Goal: Communication & Community: Connect with others

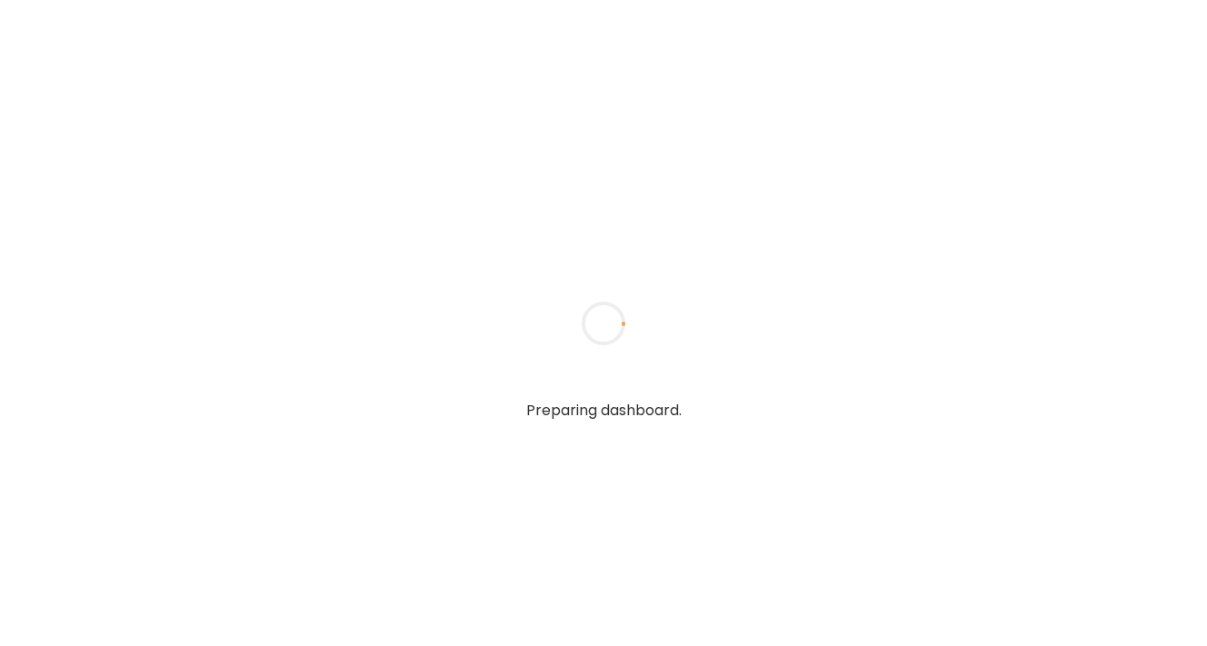
type input "**********"
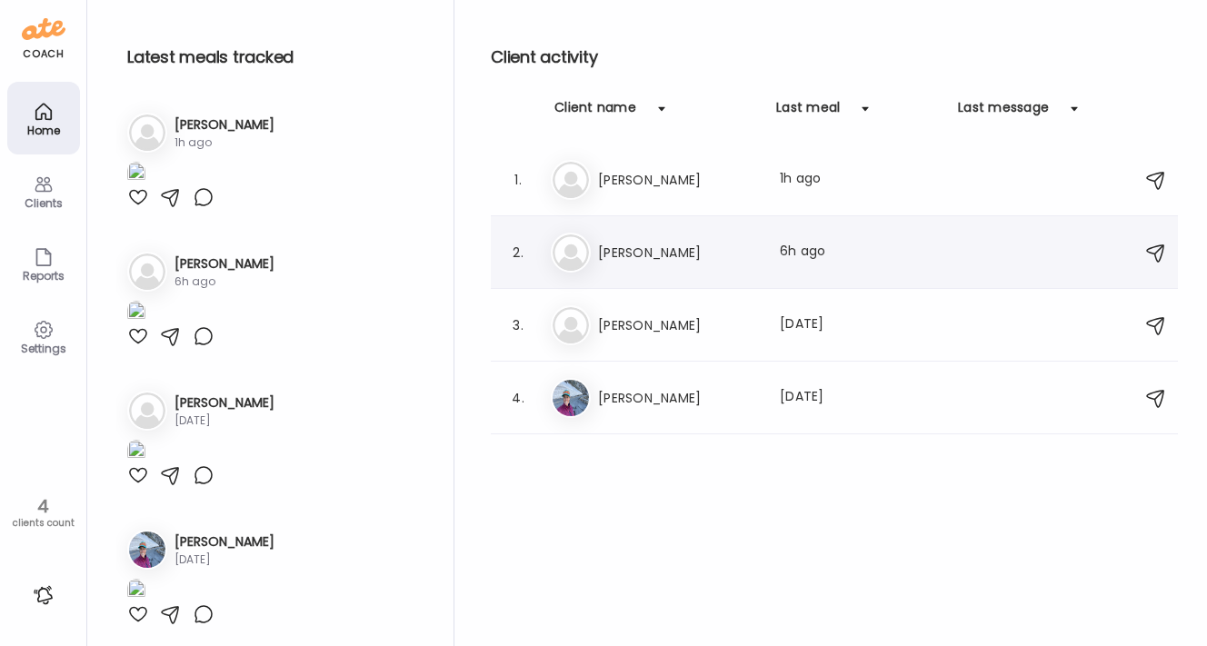
click at [648, 247] on h3 "[PERSON_NAME]" at bounding box center [678, 253] width 160 height 22
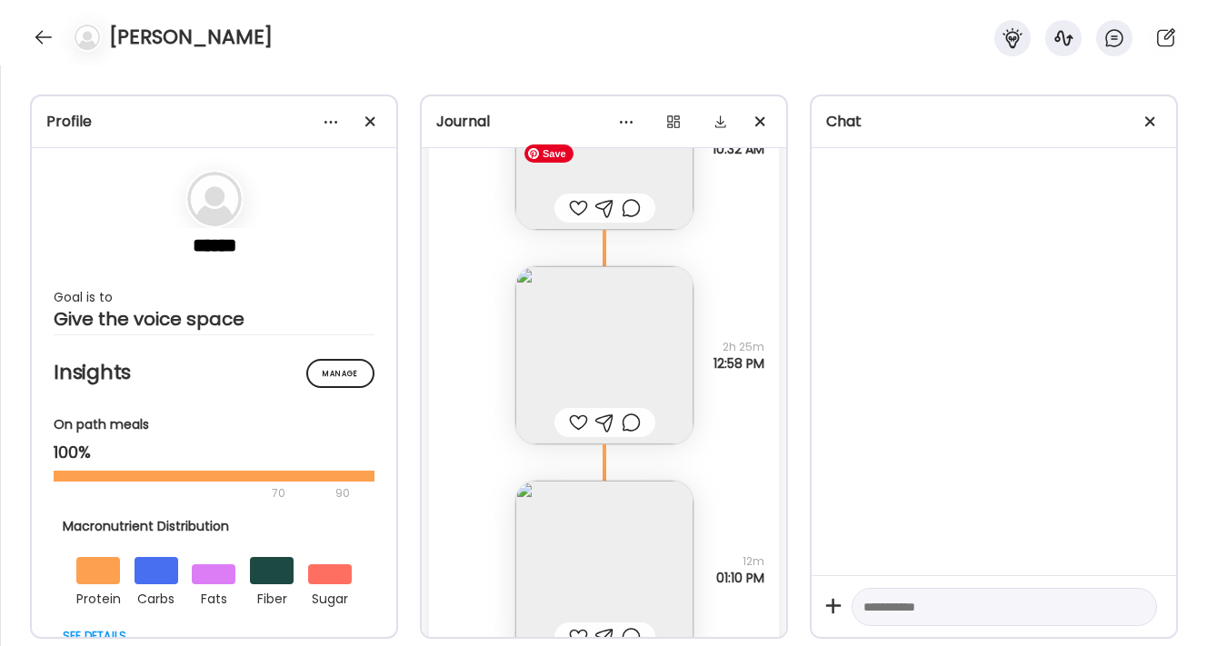
scroll to position [59093, 0]
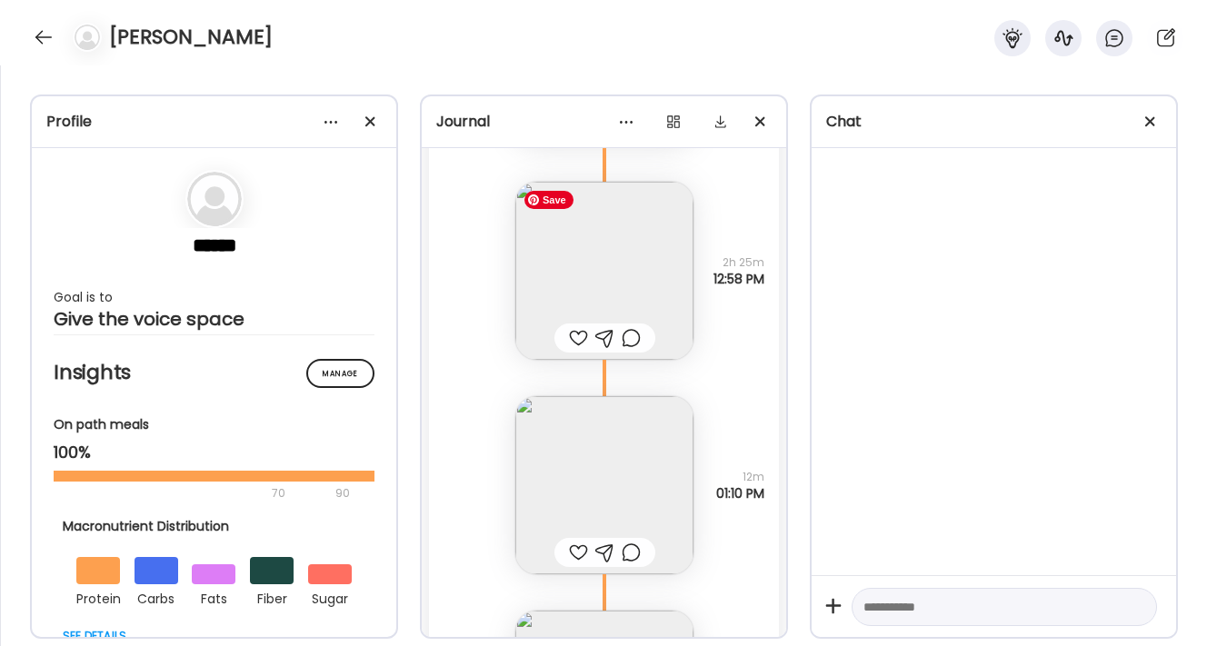
click at [629, 269] on img at bounding box center [604, 271] width 178 height 178
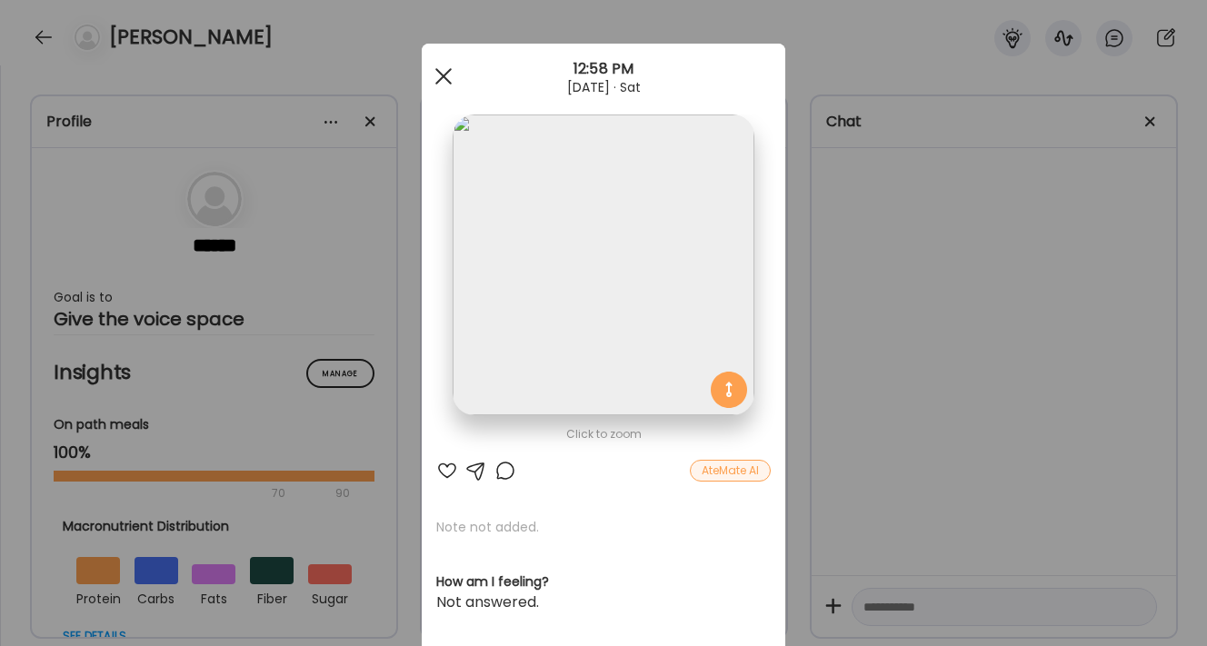
click at [440, 75] on div at bounding box center [443, 76] width 36 height 36
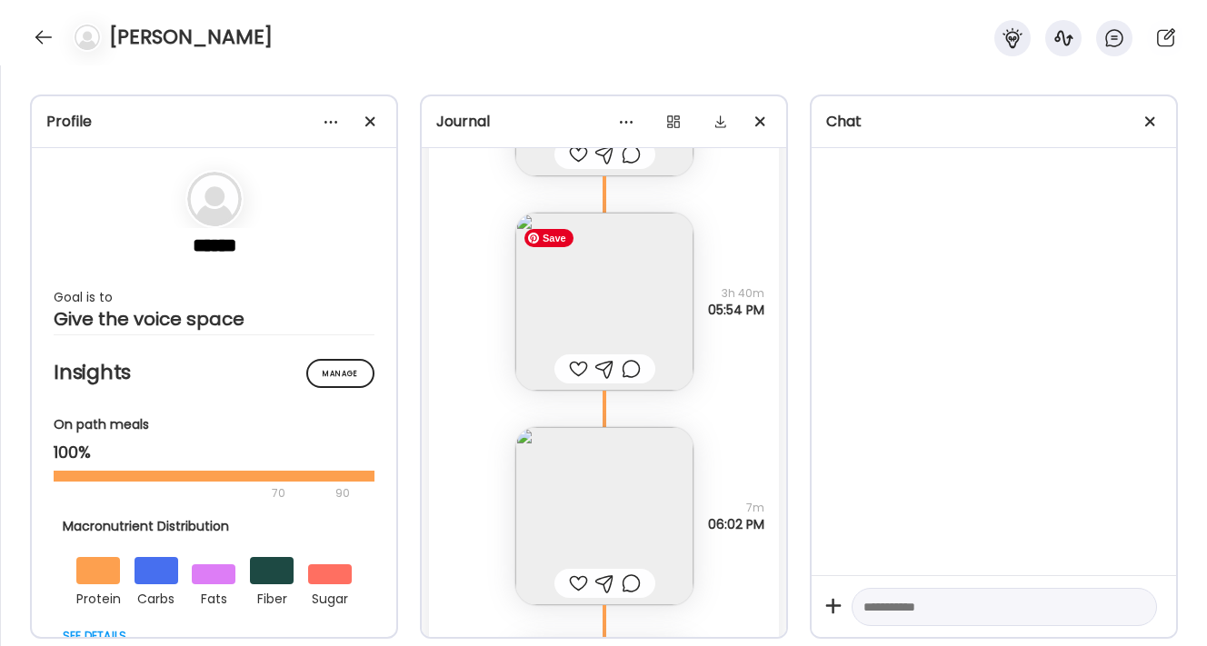
scroll to position [59709, 0]
click at [622, 305] on img at bounding box center [604, 297] width 178 height 178
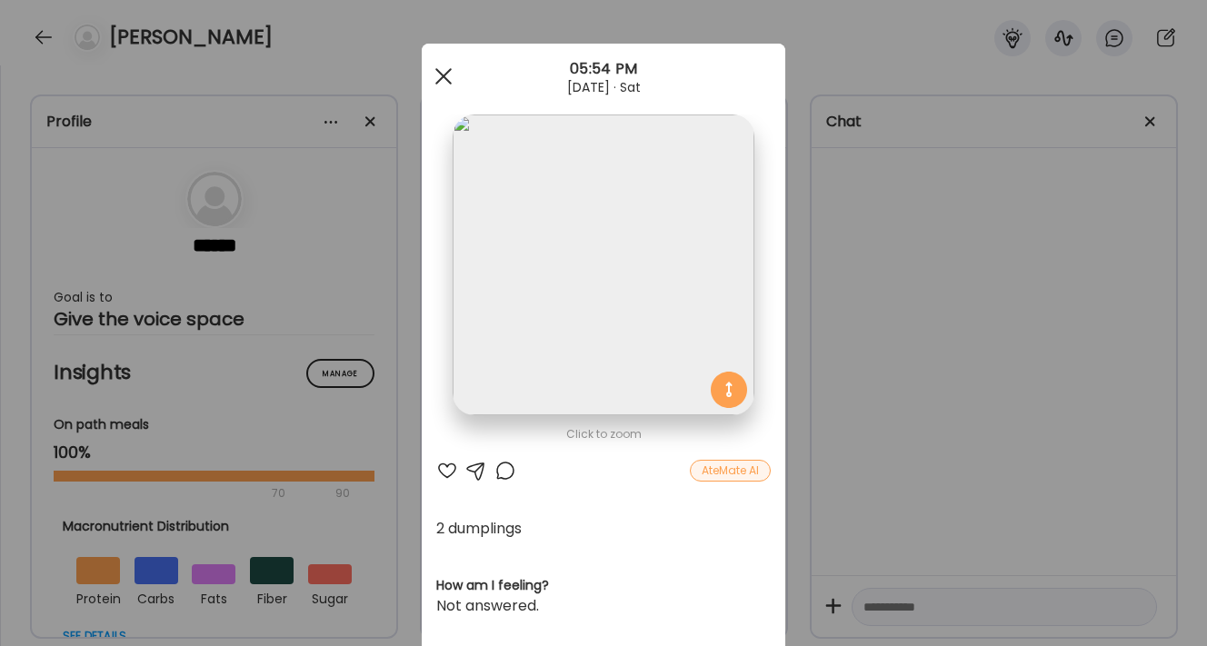
click at [443, 70] on div at bounding box center [443, 76] width 36 height 36
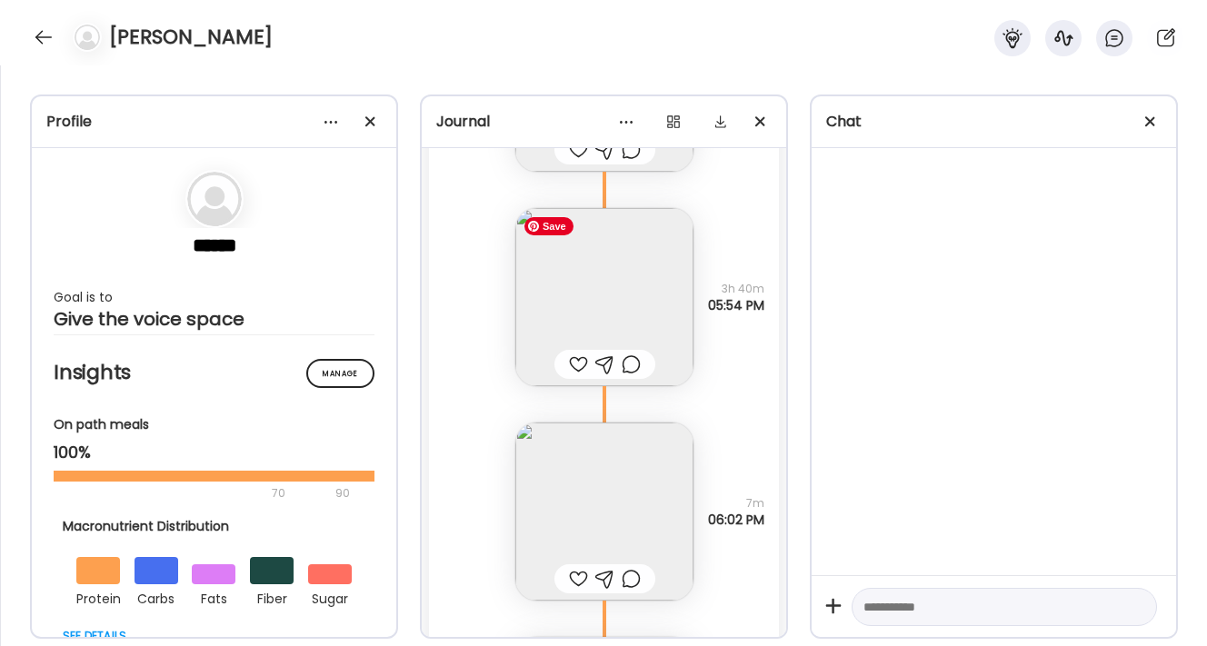
scroll to position [59872, 0]
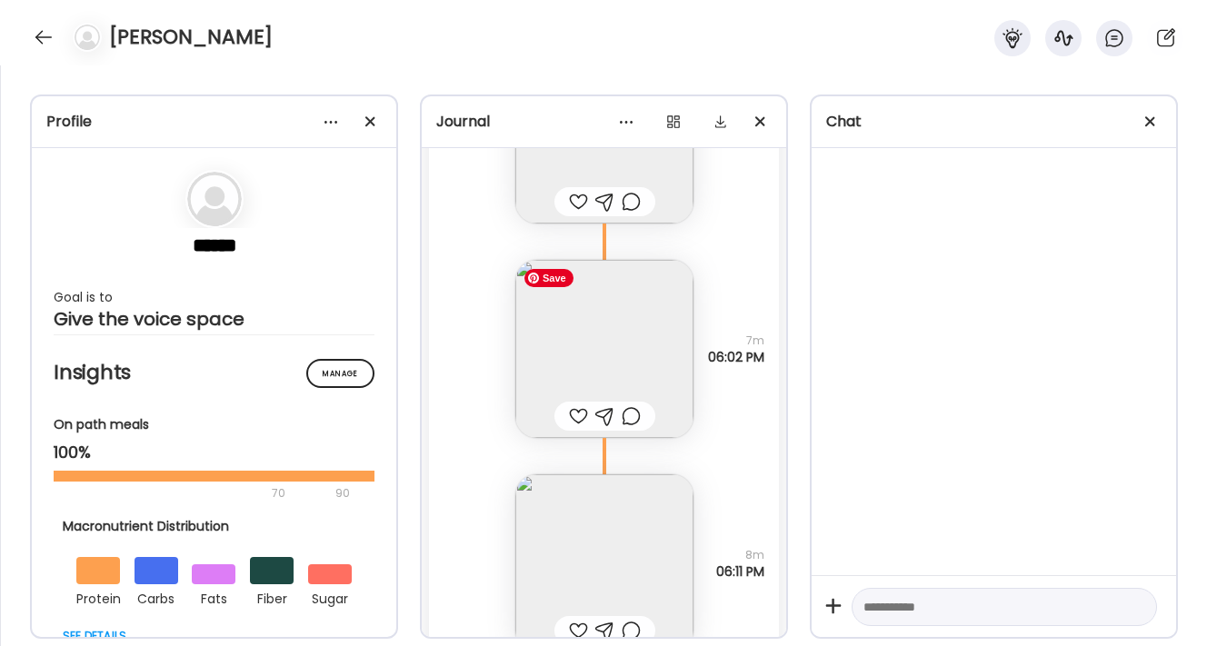
click at [586, 322] on img at bounding box center [604, 349] width 178 height 178
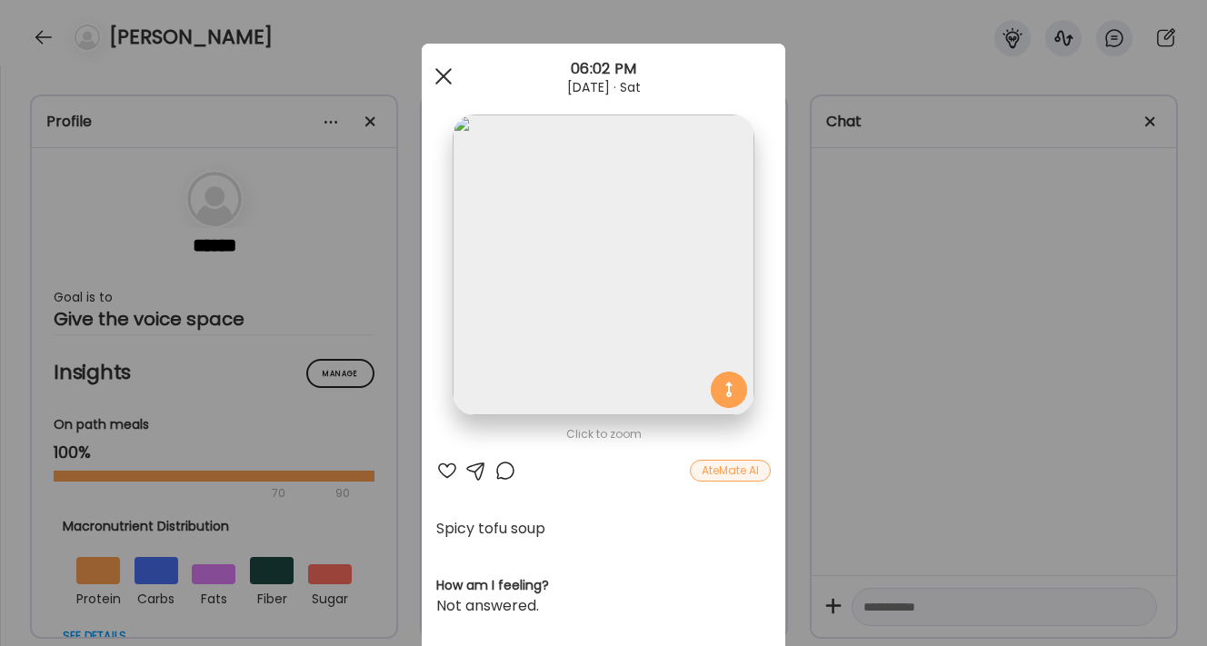
click at [448, 70] on span at bounding box center [443, 76] width 16 height 16
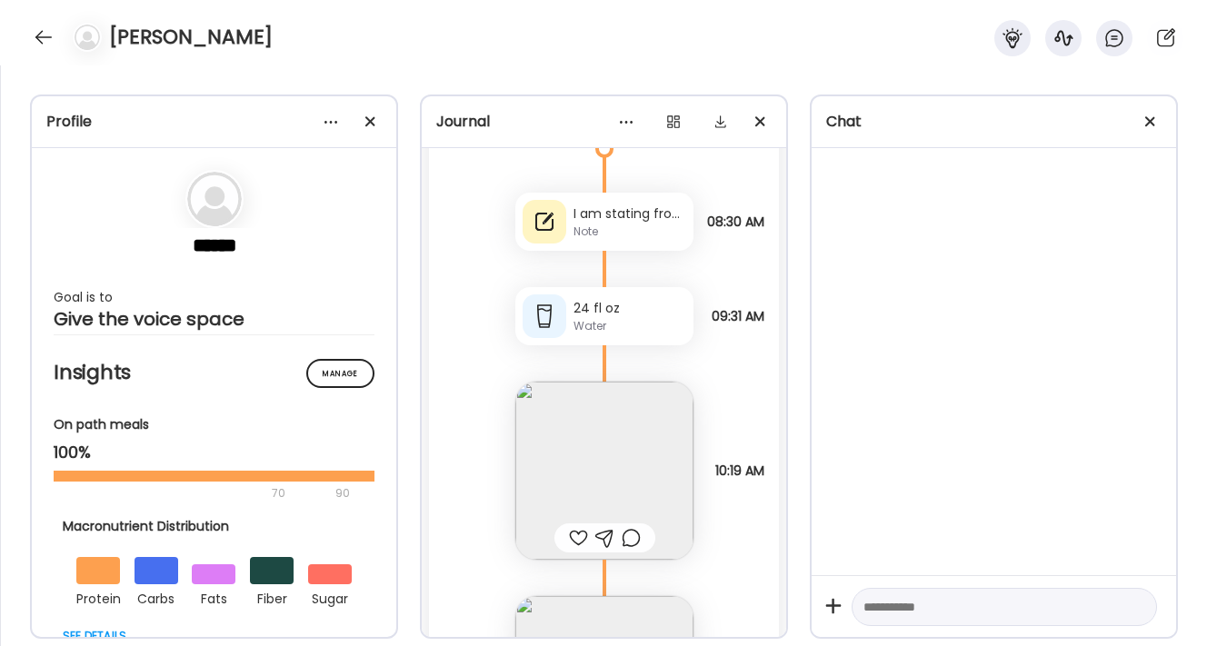
scroll to position [60584, 0]
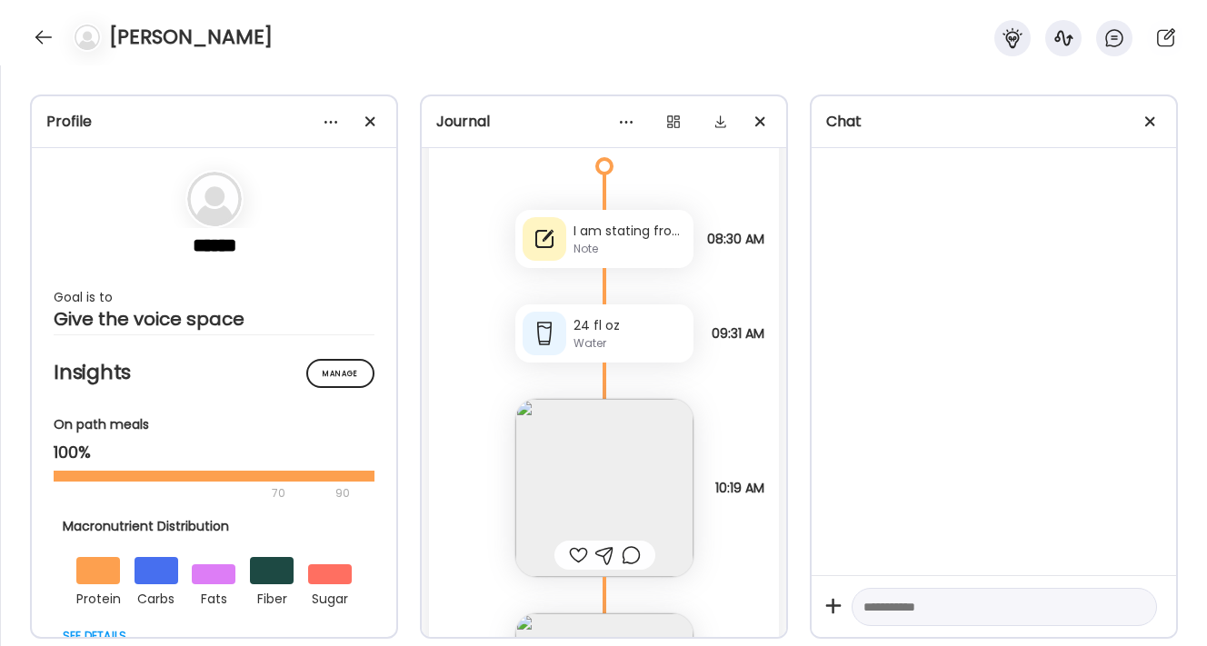
click at [625, 222] on div "I am stating from where I am. Sat outside in the sunshine — it was so pretty an…" at bounding box center [629, 231] width 113 height 19
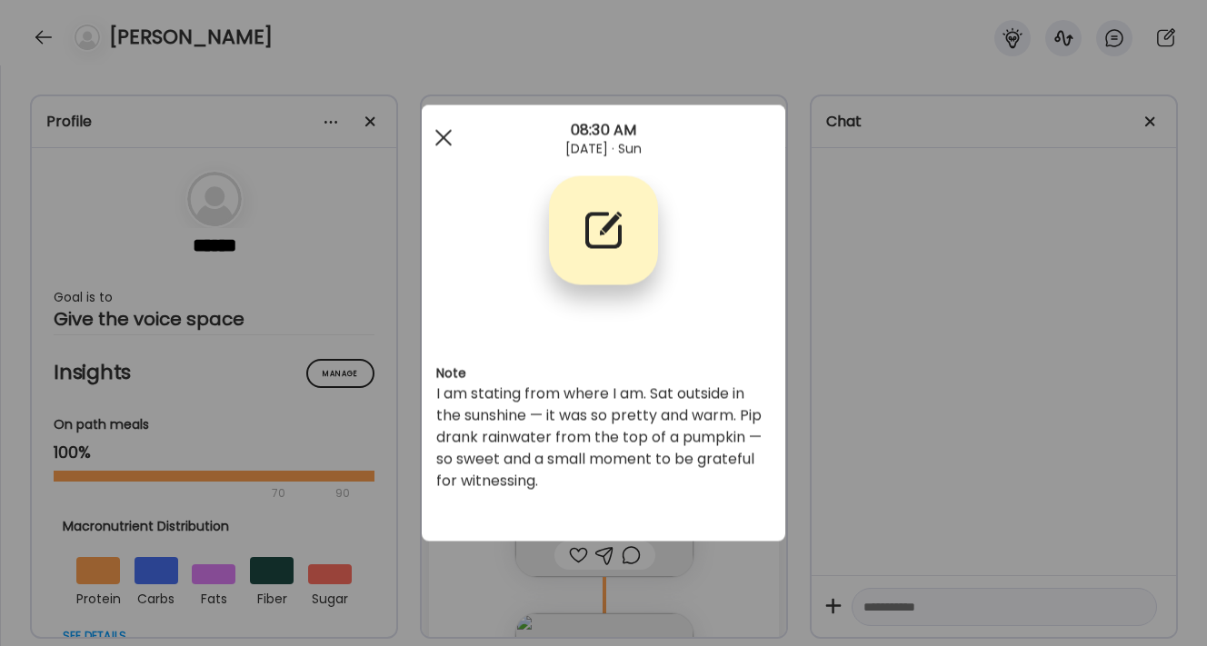
click at [448, 139] on div at bounding box center [443, 138] width 36 height 36
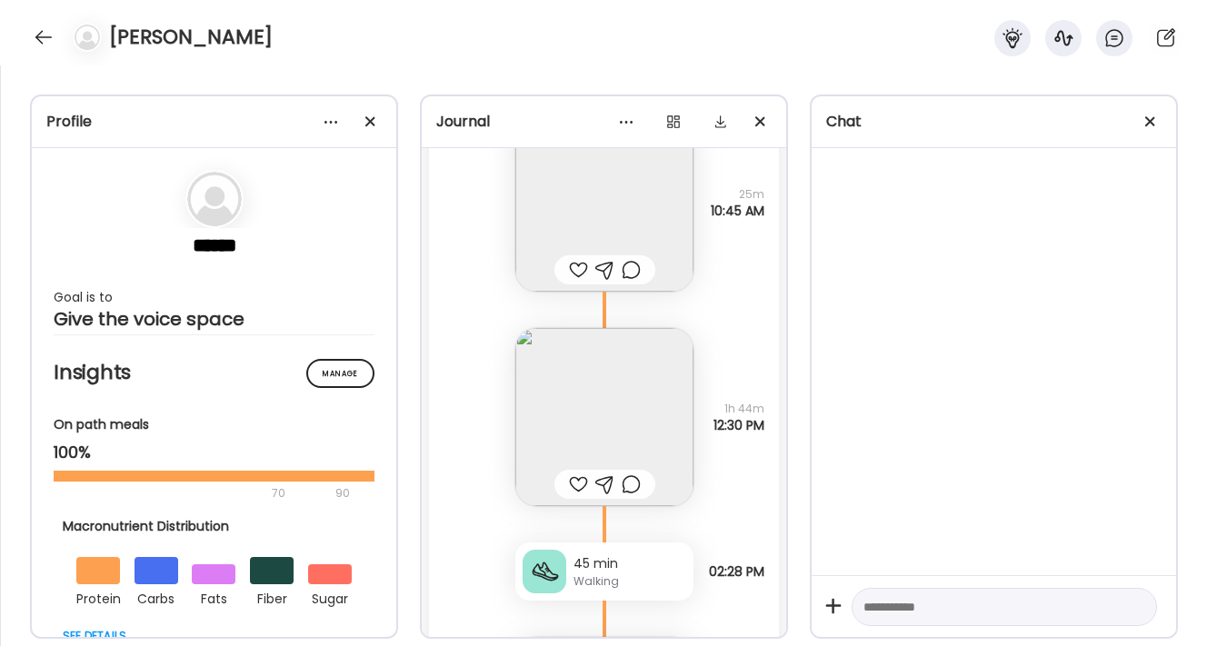
scroll to position [61089, 0]
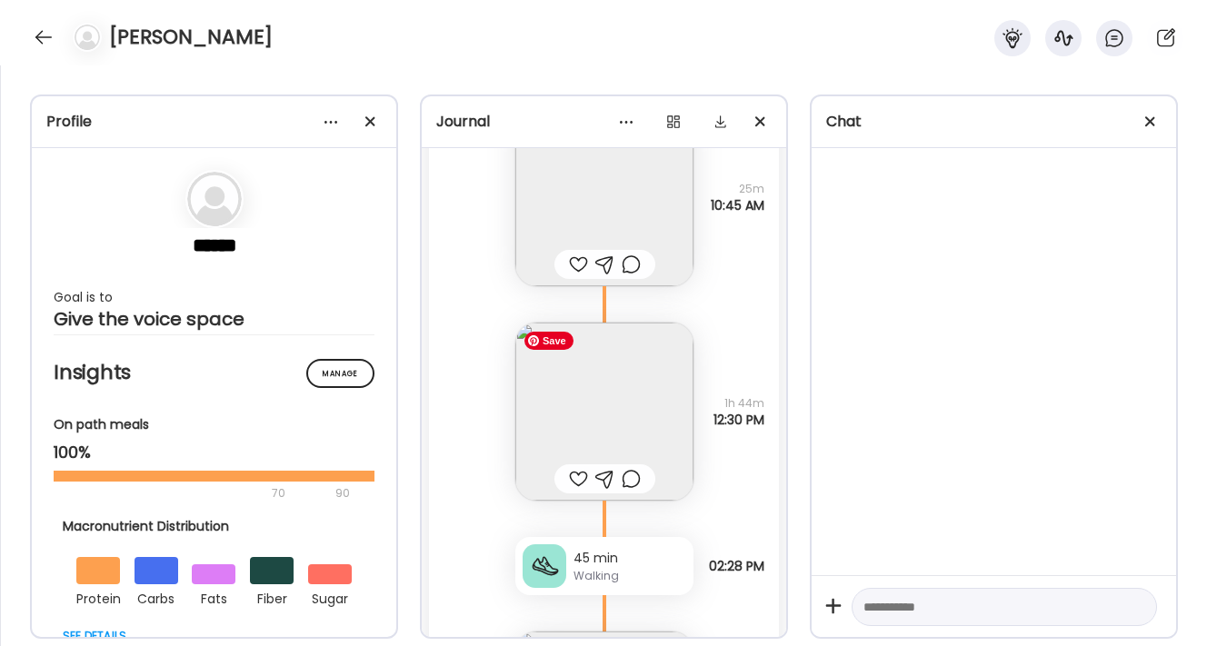
click at [645, 382] on img at bounding box center [604, 412] width 178 height 178
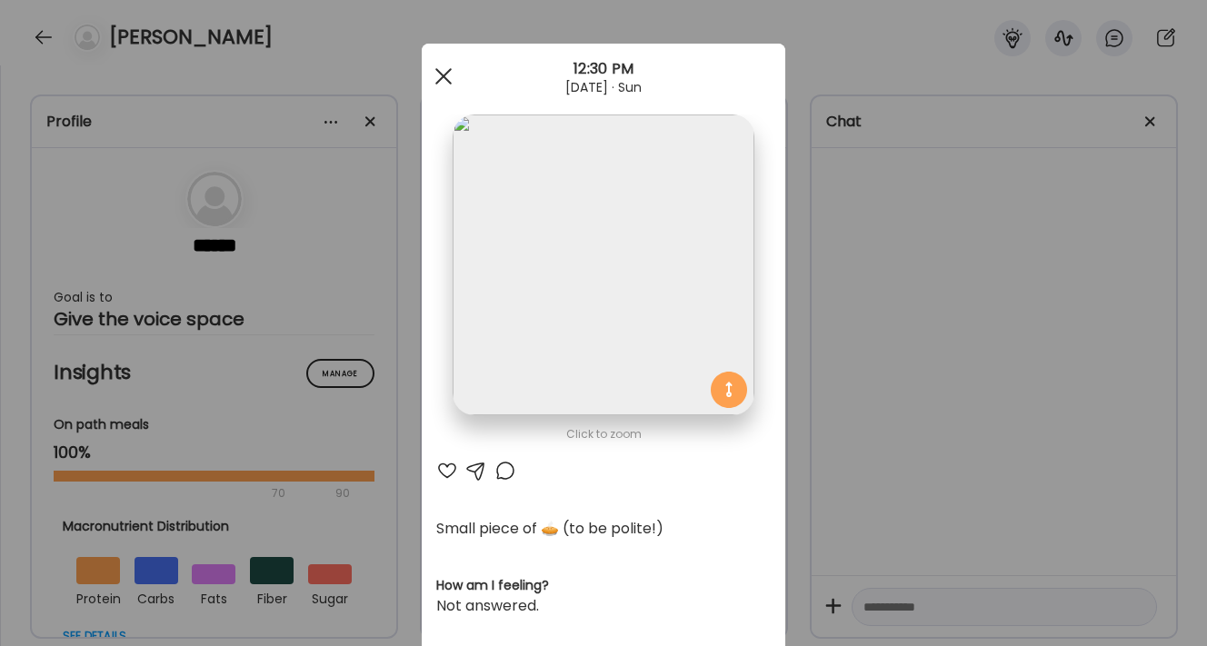
click at [441, 71] on div at bounding box center [443, 76] width 36 height 36
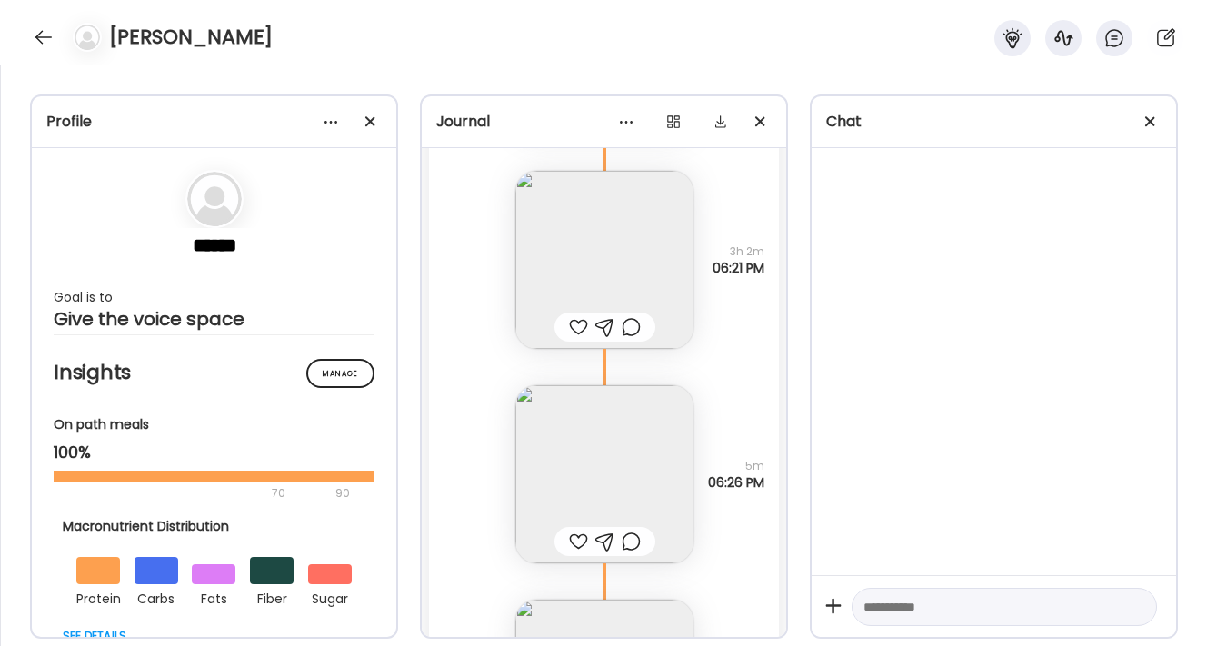
scroll to position [61788, 0]
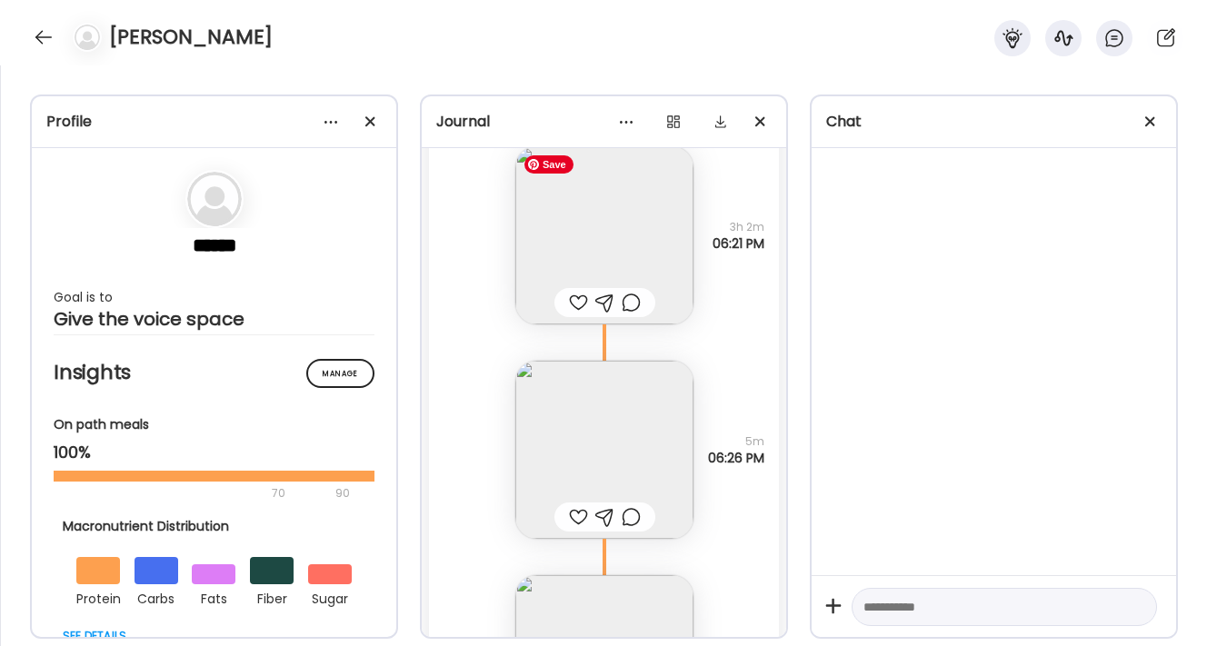
click at [601, 217] on img at bounding box center [604, 235] width 178 height 178
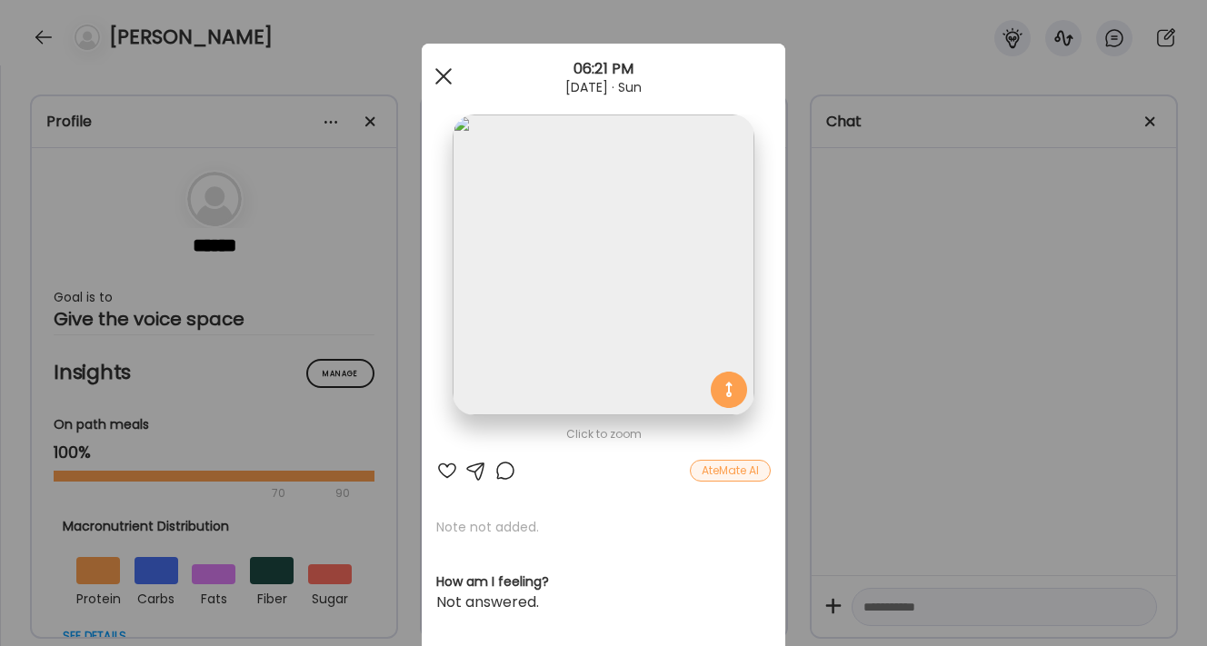
click at [438, 81] on span at bounding box center [443, 76] width 16 height 16
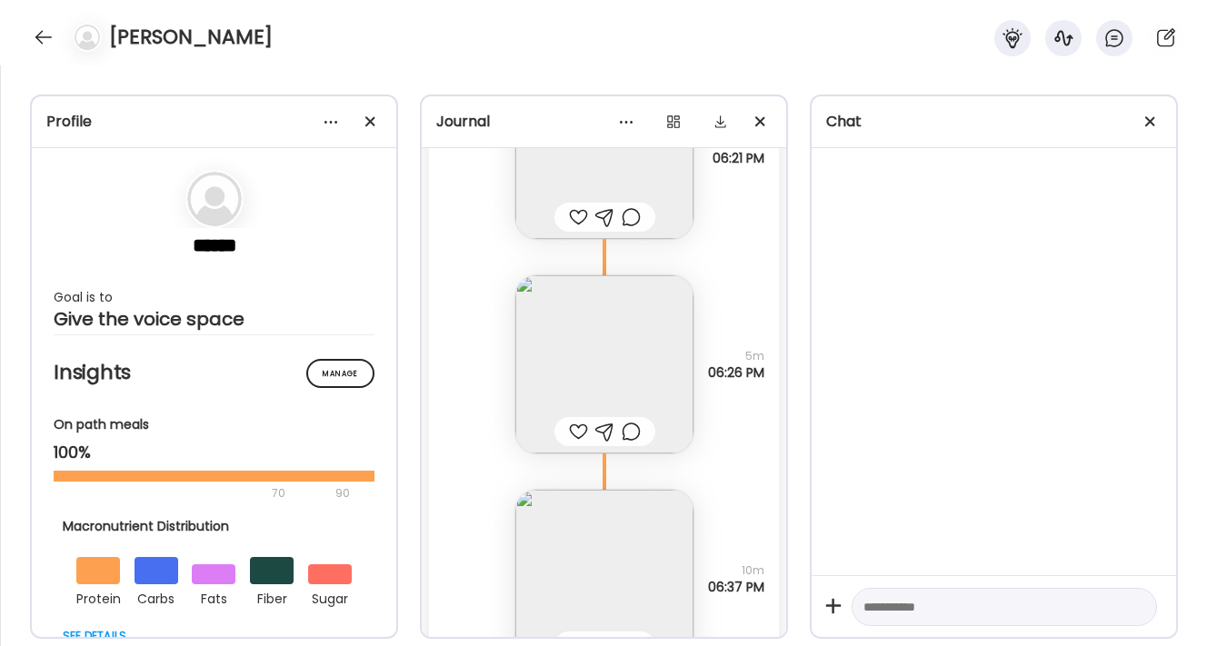
scroll to position [61901, 0]
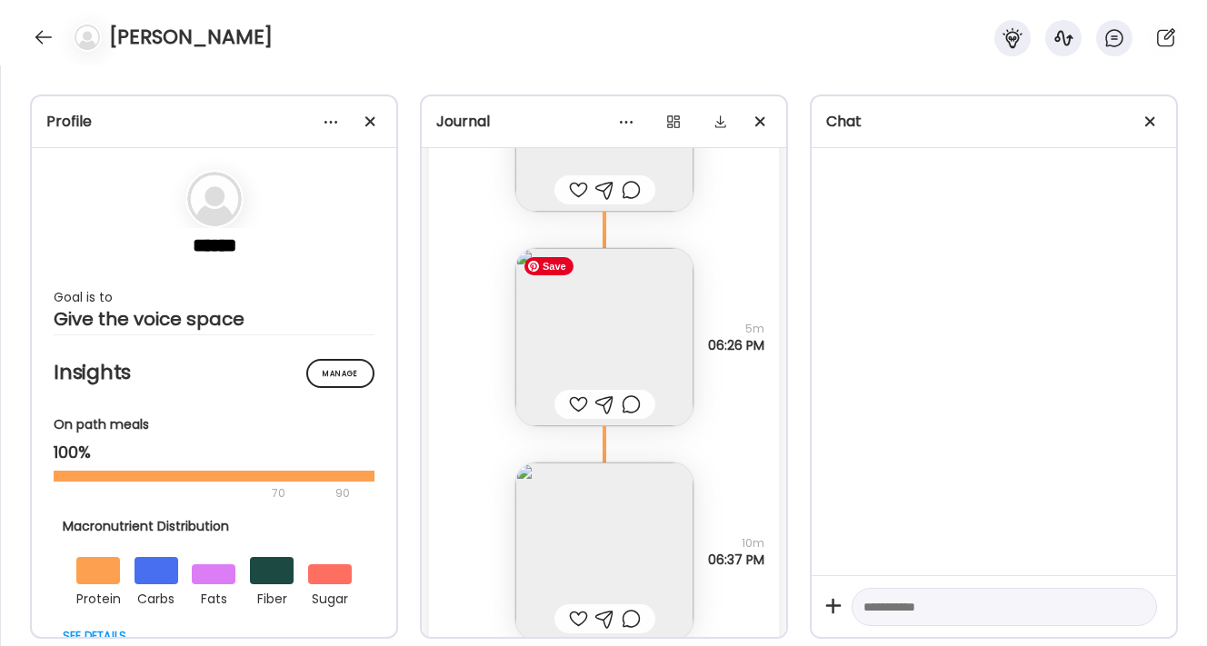
click at [555, 336] on img at bounding box center [604, 337] width 178 height 178
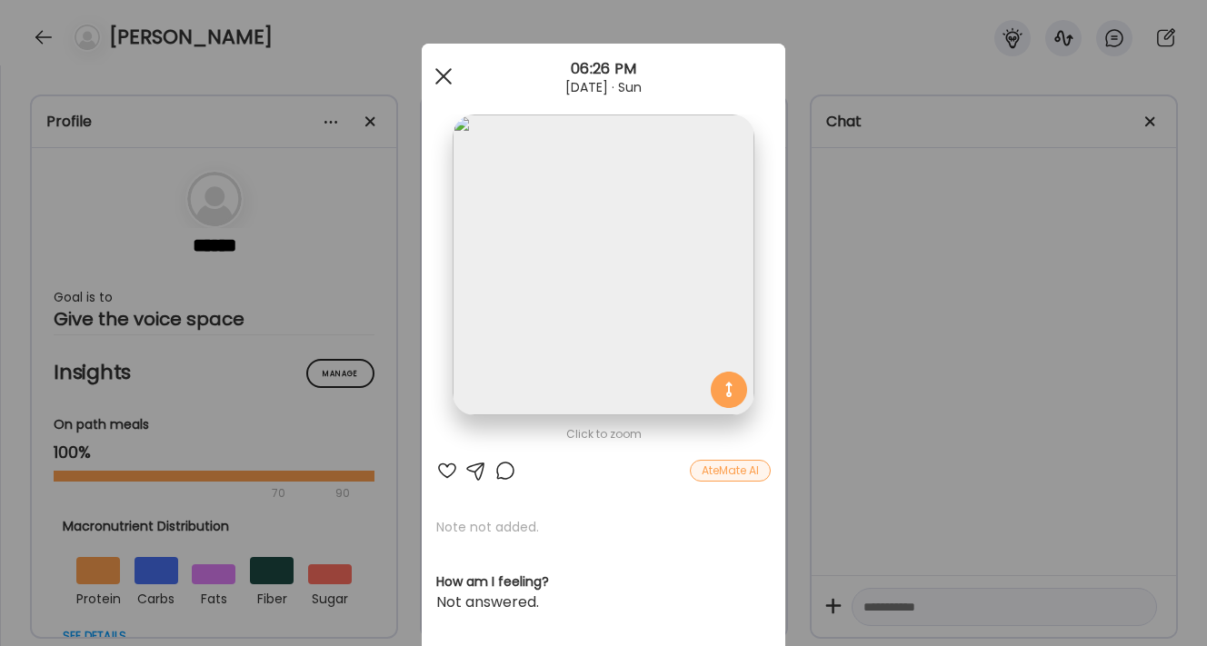
click at [448, 70] on span at bounding box center [443, 76] width 16 height 16
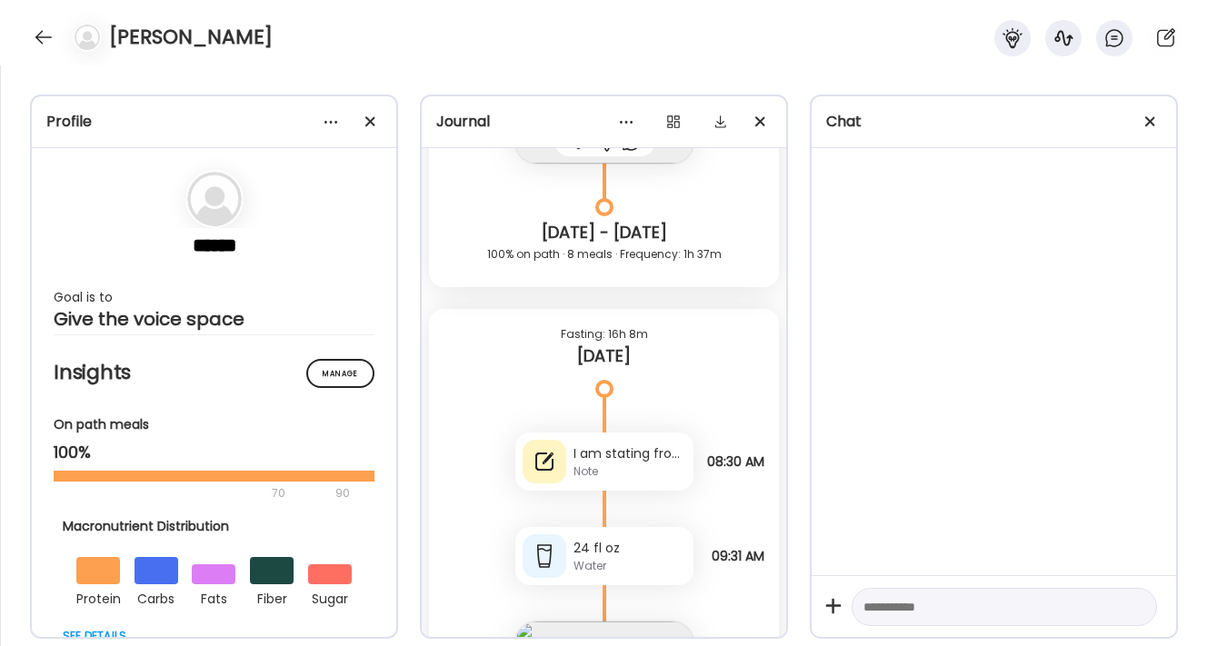
scroll to position [60566, 0]
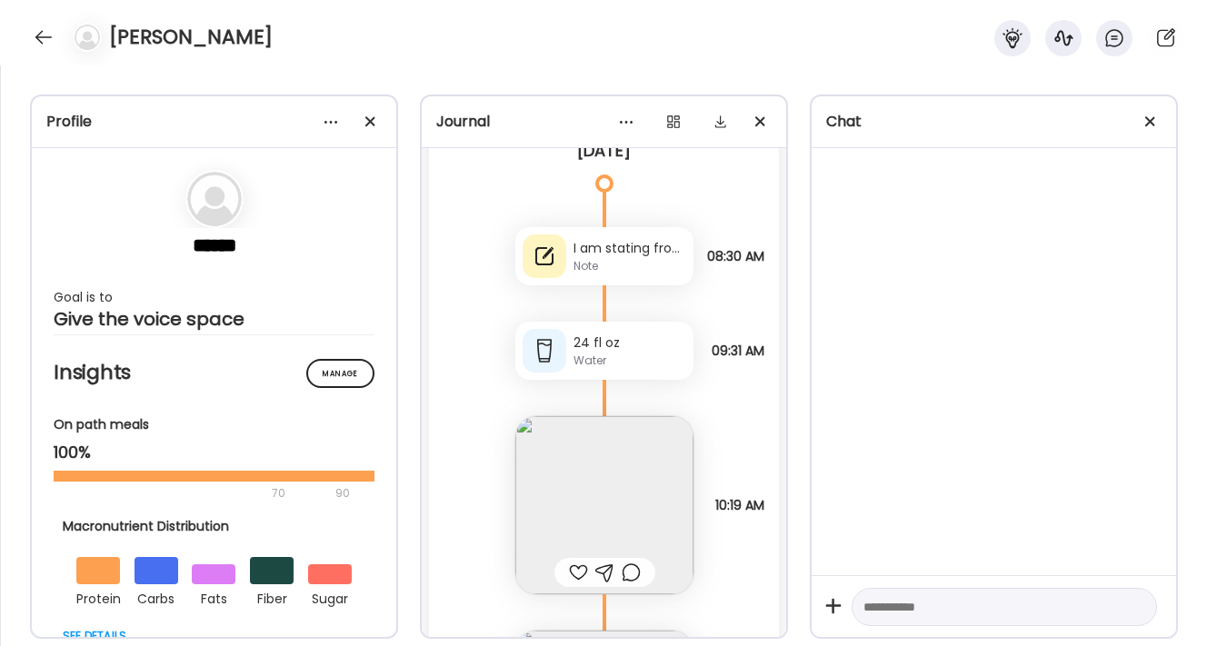
click at [587, 268] on div "Note" at bounding box center [629, 266] width 113 height 16
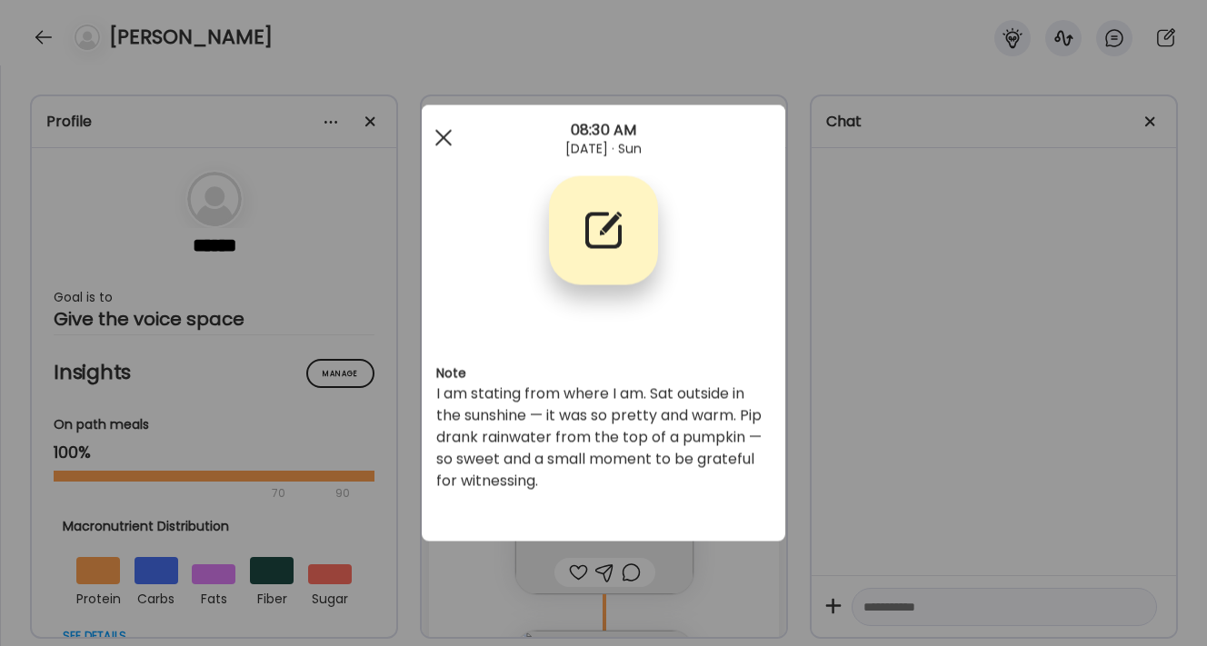
click at [444, 143] on div at bounding box center [443, 138] width 36 height 36
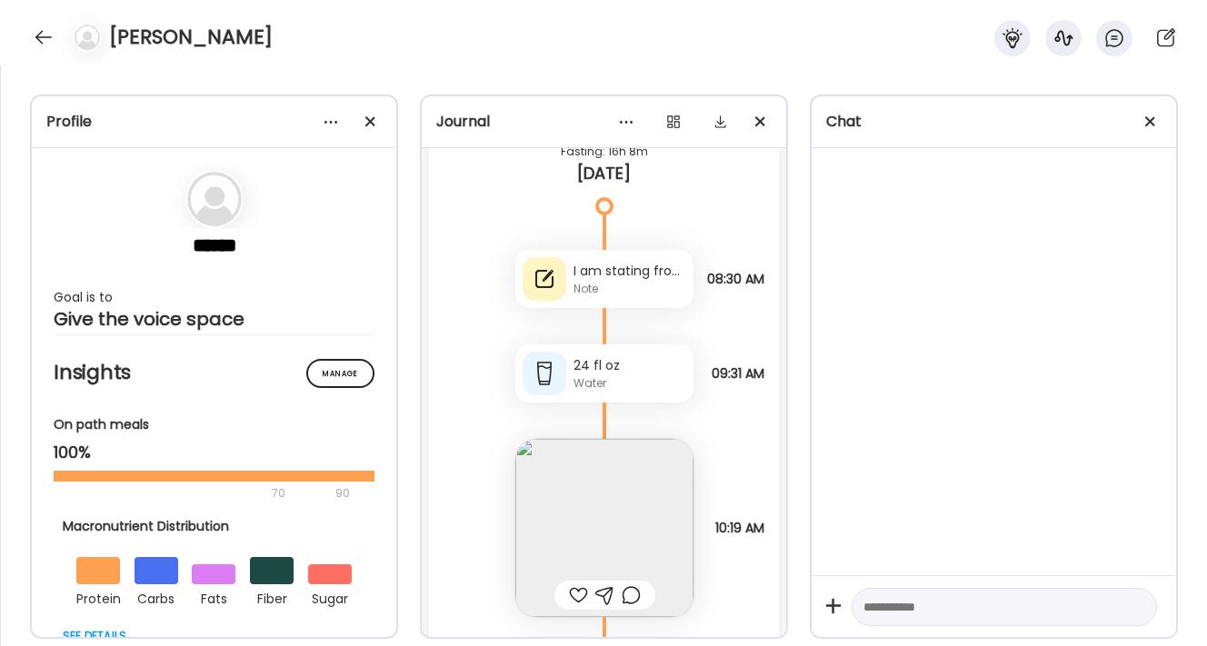
scroll to position [60528, 0]
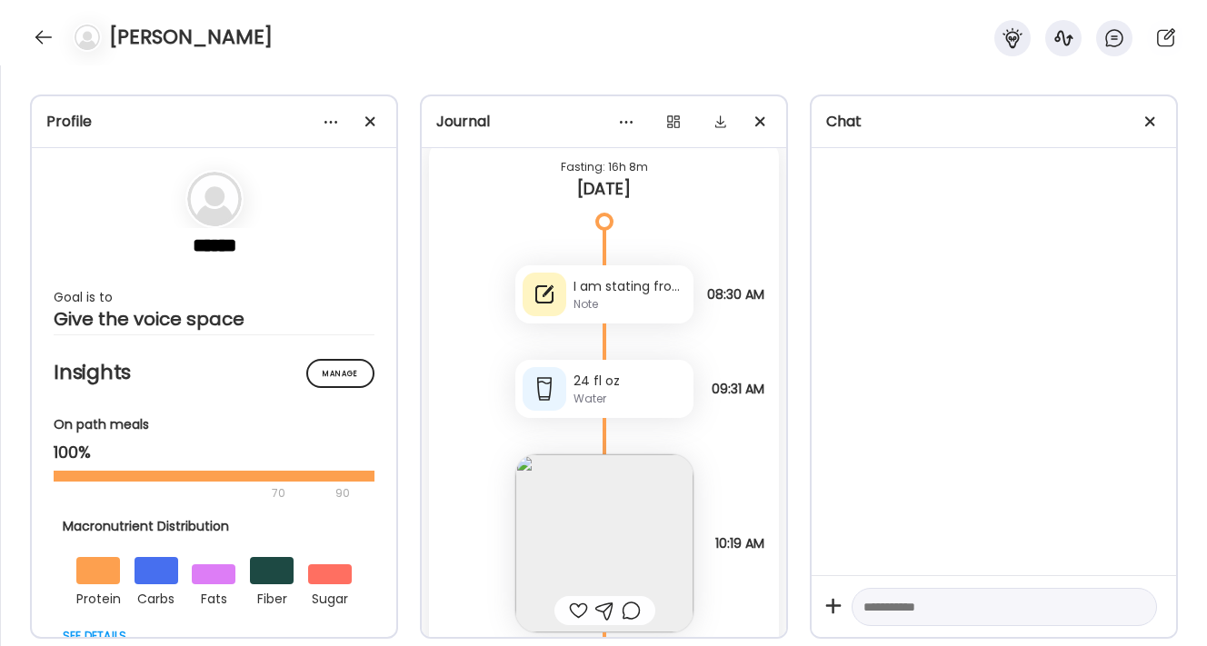
click at [650, 274] on div "I am stating from where I am. Sat outside in the sunshine — it was so pretty an…" at bounding box center [604, 294] width 178 height 58
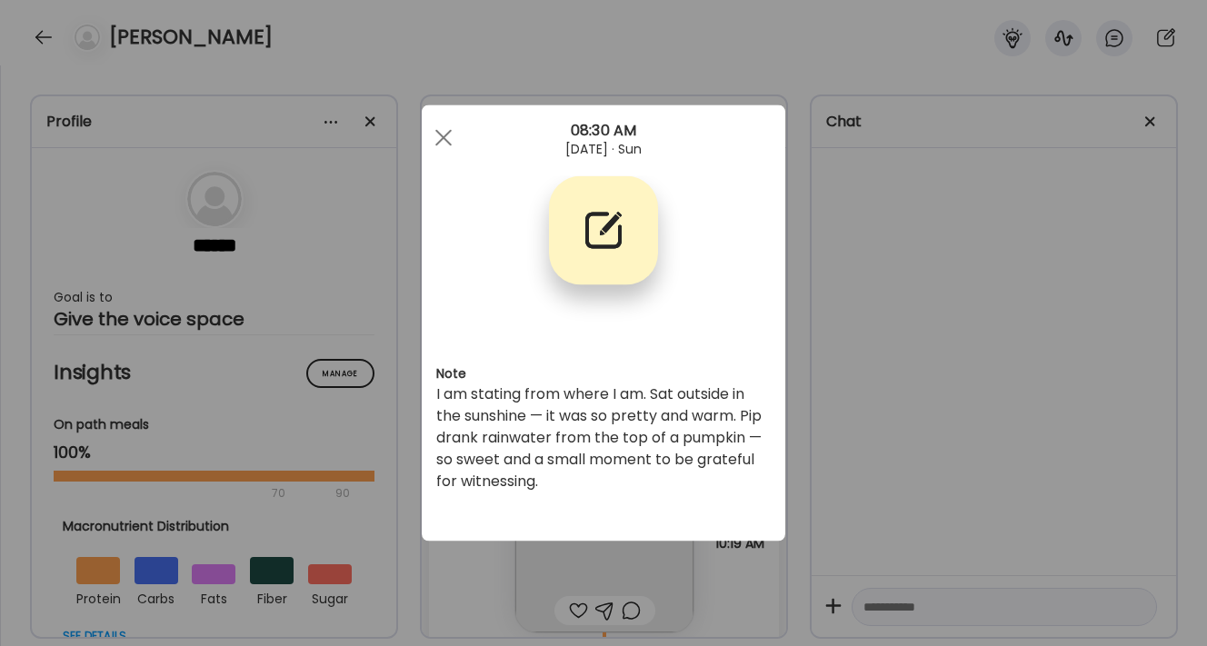
click at [650, 274] on div at bounding box center [603, 230] width 109 height 109
click at [441, 137] on span at bounding box center [443, 137] width 16 height 16
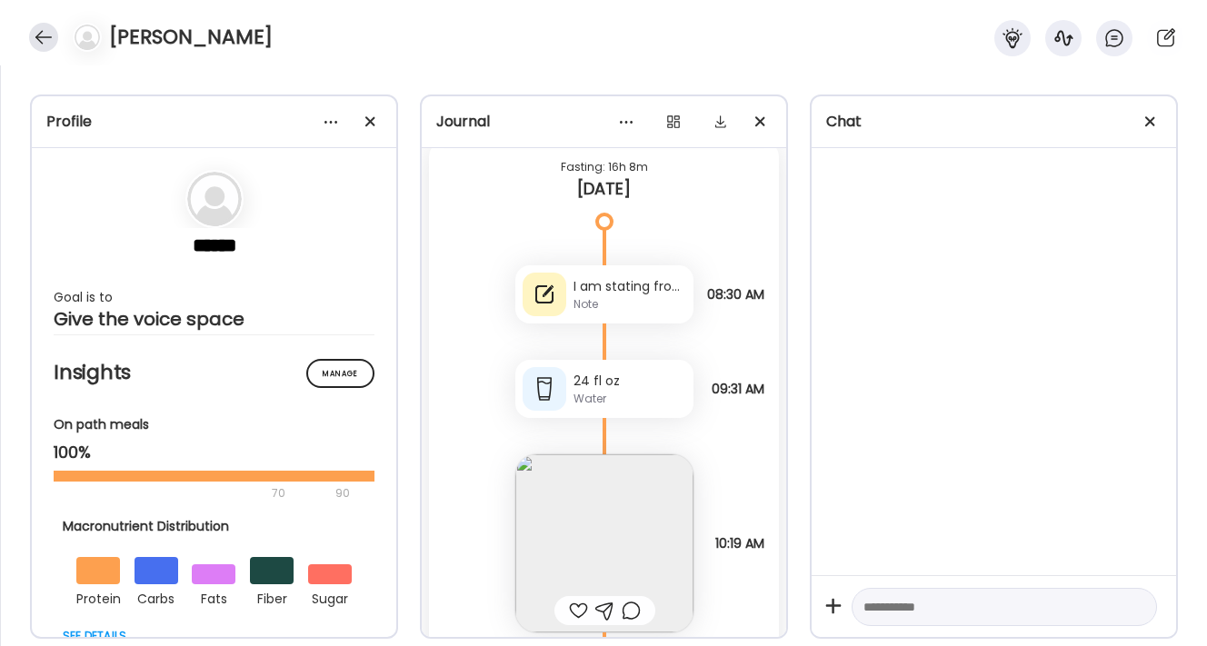
click at [40, 32] on div at bounding box center [43, 37] width 29 height 29
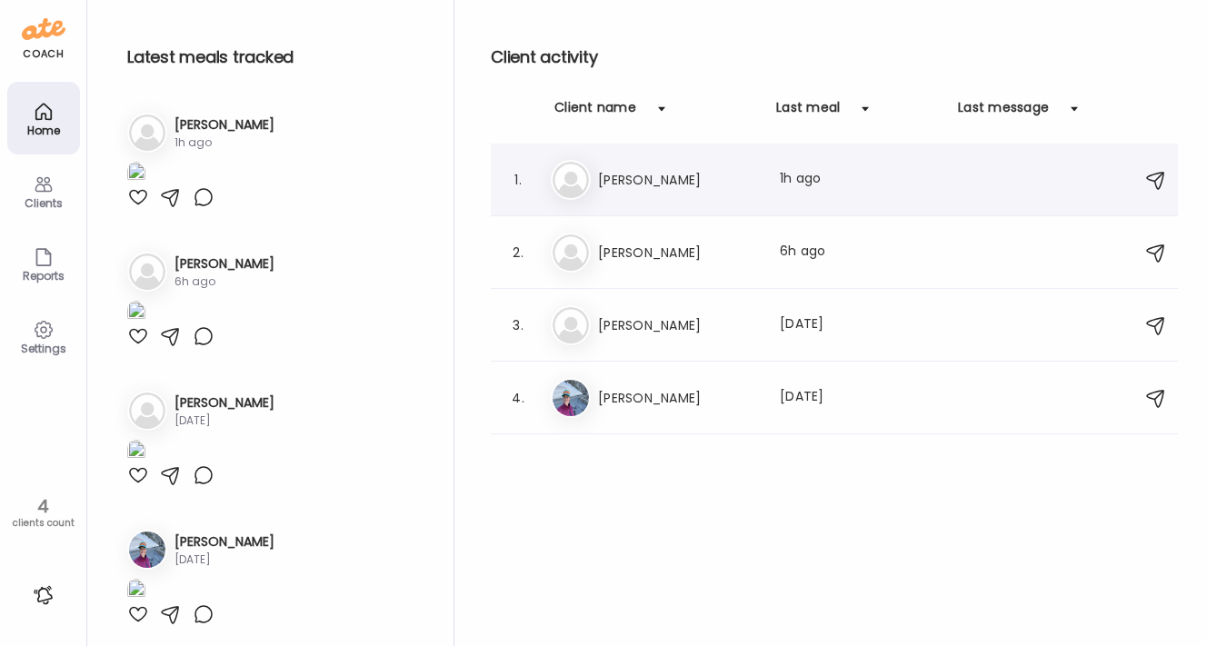
click at [656, 186] on h3 "[PERSON_NAME]" at bounding box center [678, 180] width 160 height 22
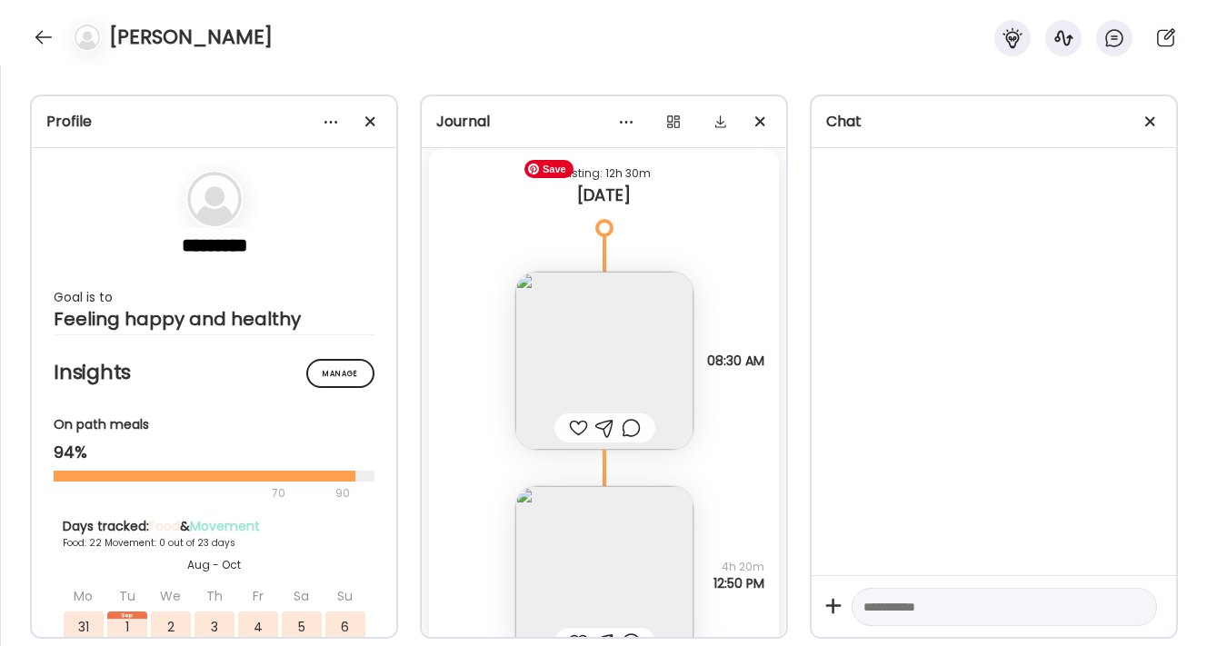
scroll to position [49990, 0]
